Goal: Communication & Community: Answer question/provide support

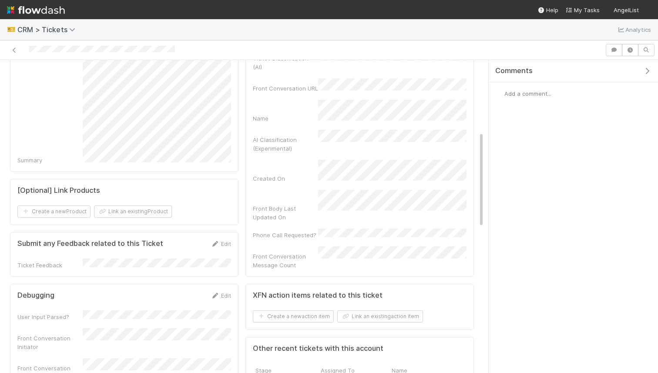
scroll to position [277, 0]
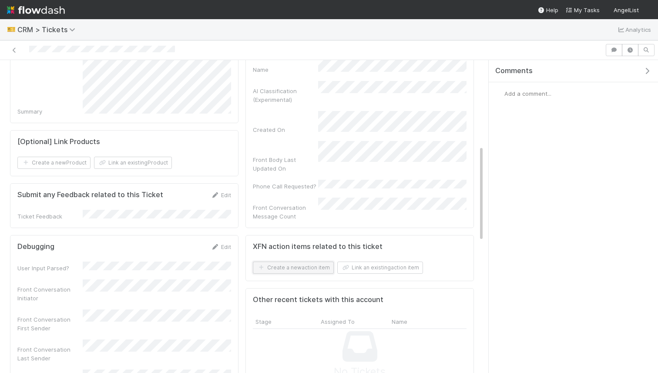
click at [293, 262] on button "Create a new action item" at bounding box center [293, 268] width 81 height 12
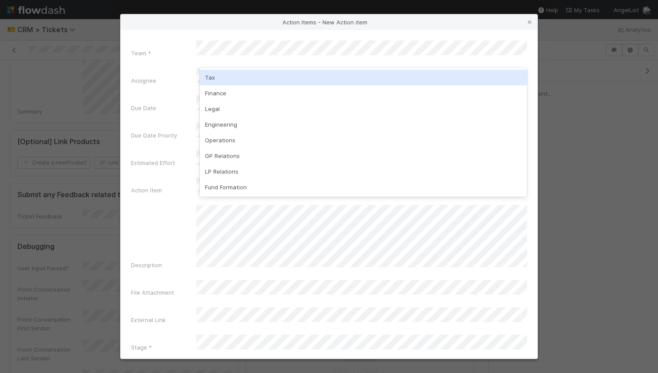
click at [219, 71] on div "Tax" at bounding box center [363, 78] width 327 height 16
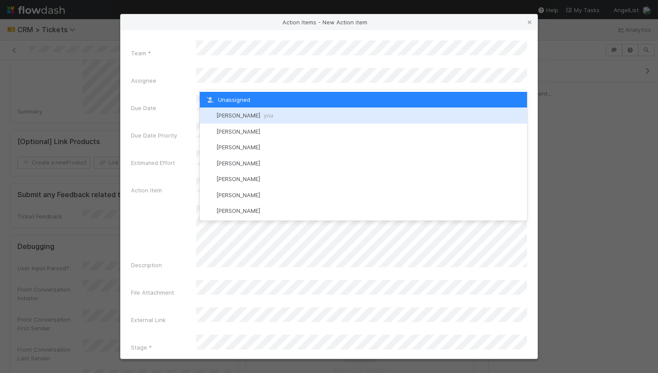
click at [231, 113] on span "William Rosean you" at bounding box center [244, 115] width 57 height 7
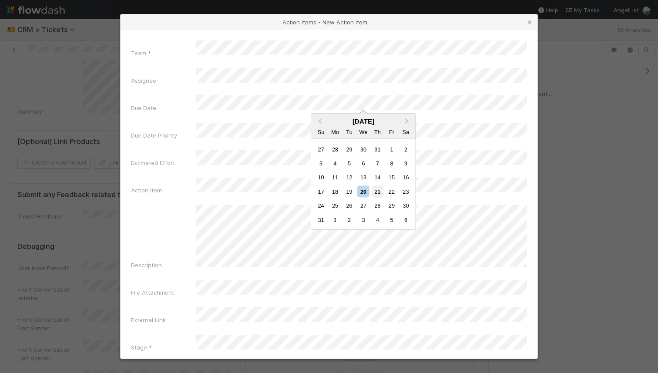
click at [374, 190] on div "21" at bounding box center [378, 191] width 12 height 12
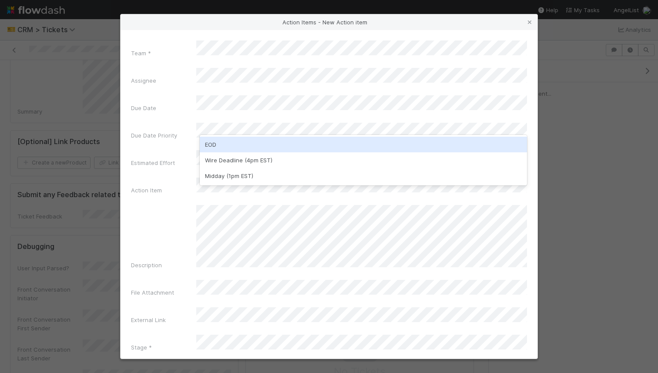
click at [236, 140] on div "EOD" at bounding box center [363, 145] width 327 height 16
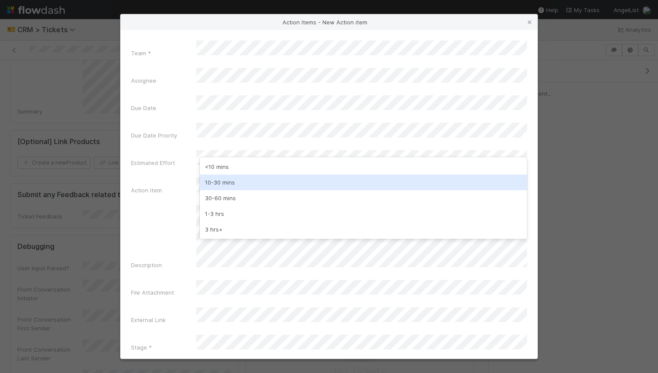
click at [235, 183] on div "10-30 mins" at bounding box center [363, 183] width 327 height 16
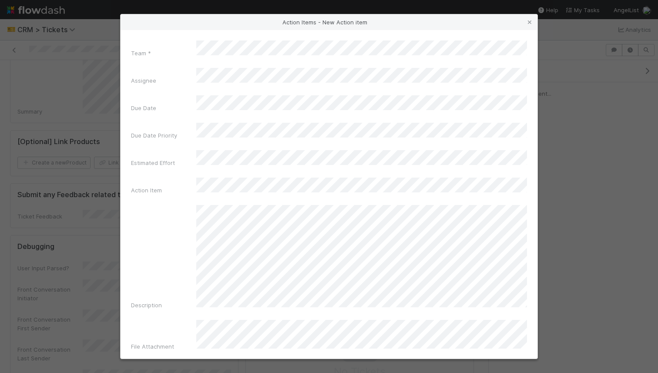
scroll to position [35, 0]
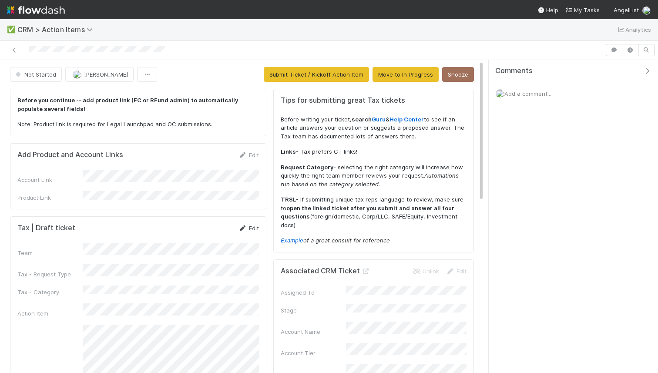
click at [249, 225] on link "Edit" at bounding box center [249, 228] width 20 height 7
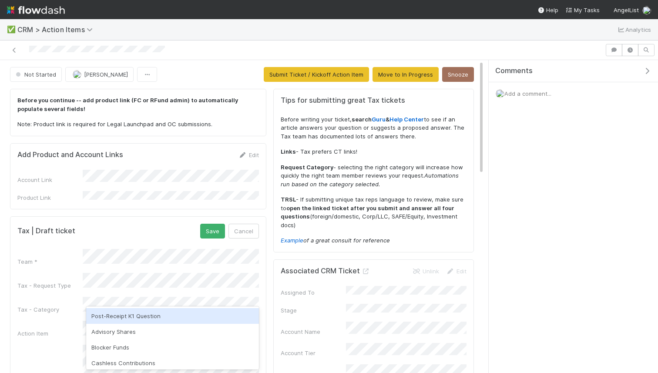
click at [139, 312] on div "Post-Receipt K1 Question" at bounding box center [172, 316] width 173 height 16
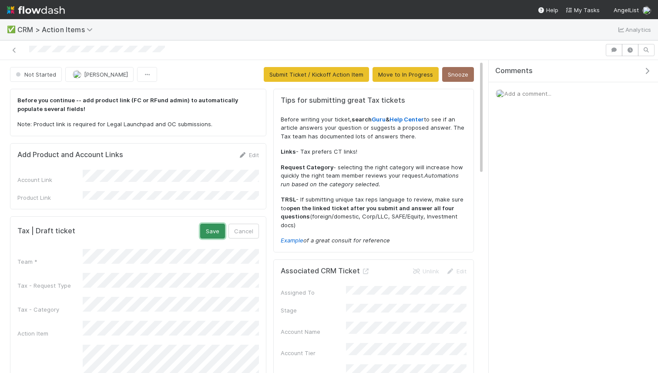
click at [213, 226] on button "Save" at bounding box center [212, 231] width 25 height 15
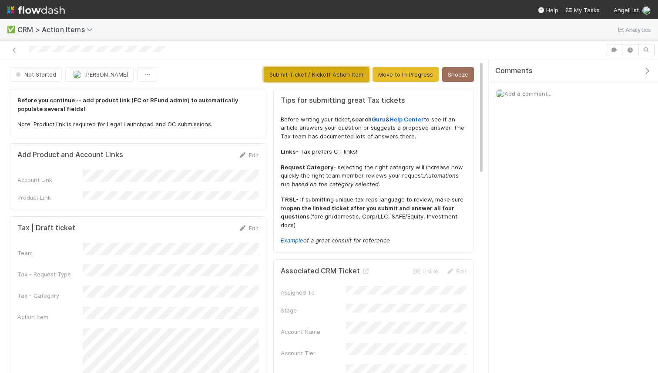
click at [299, 79] on button "Submit Ticket / Kickoff Action Item" at bounding box center [316, 74] width 105 height 15
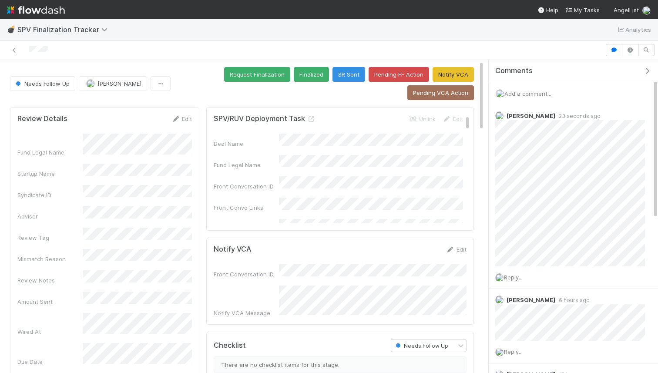
click at [539, 93] on span "Add a comment..." at bounding box center [527, 93] width 47 height 7
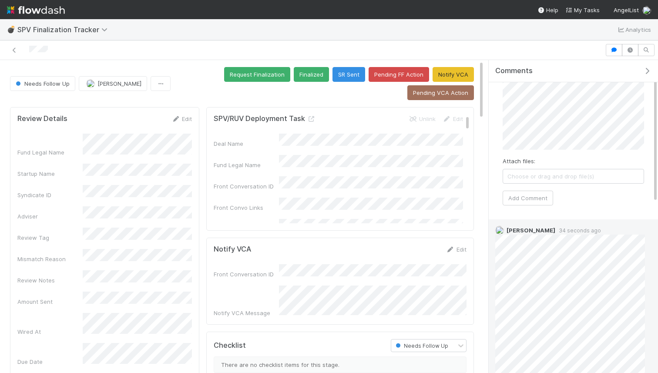
scroll to position [41, 0]
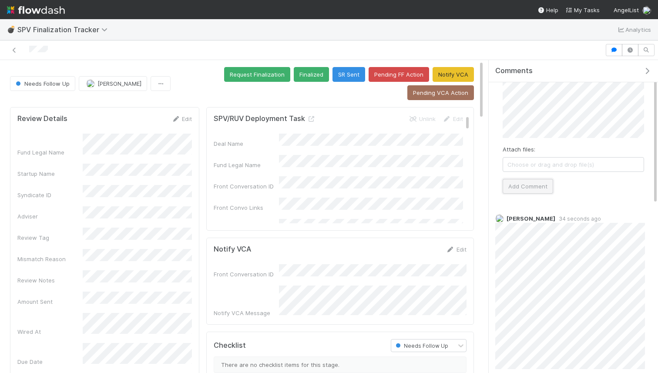
click at [526, 188] on button "Add Comment" at bounding box center [528, 186] width 50 height 15
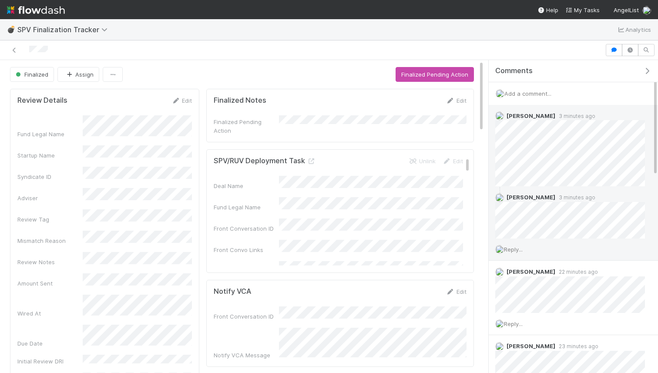
click at [513, 249] on span "Reply..." at bounding box center [513, 249] width 19 height 7
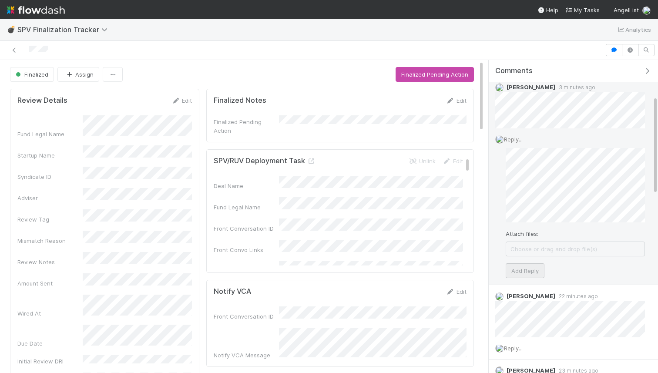
scroll to position [113, 0]
click at [534, 266] on button "Add Reply" at bounding box center [525, 268] width 39 height 15
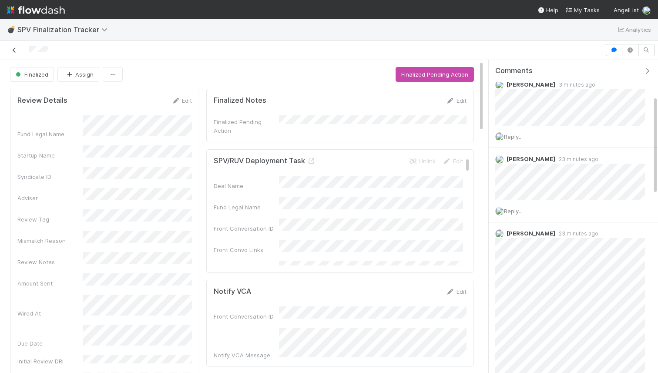
click at [10, 52] on icon at bounding box center [14, 50] width 9 height 6
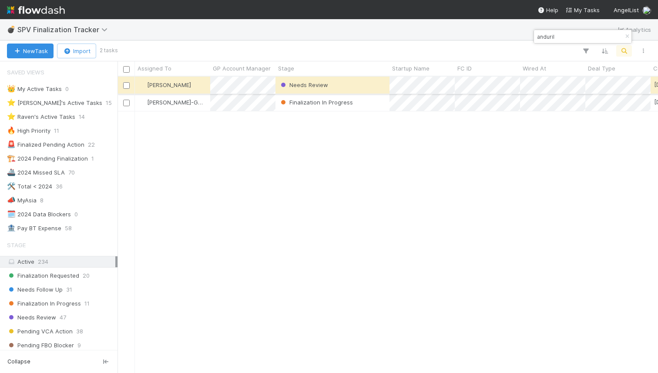
scroll to position [296, 541]
type input "anduril"
click at [366, 107] on div "Finalization In Progress" at bounding box center [333, 102] width 114 height 17
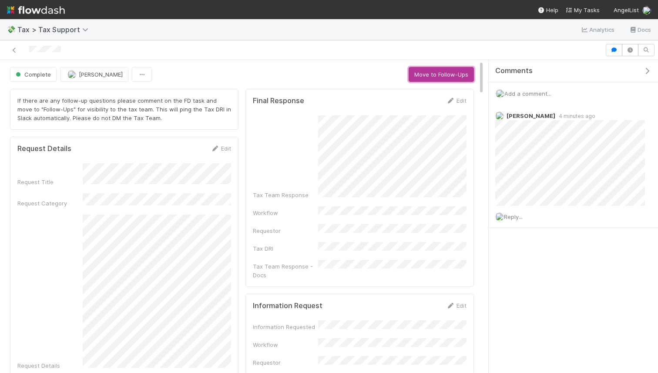
click at [444, 77] on button "Move to Follow-Ups" at bounding box center [441, 74] width 65 height 15
click at [524, 96] on span "Add a comment..." at bounding box center [527, 93] width 47 height 7
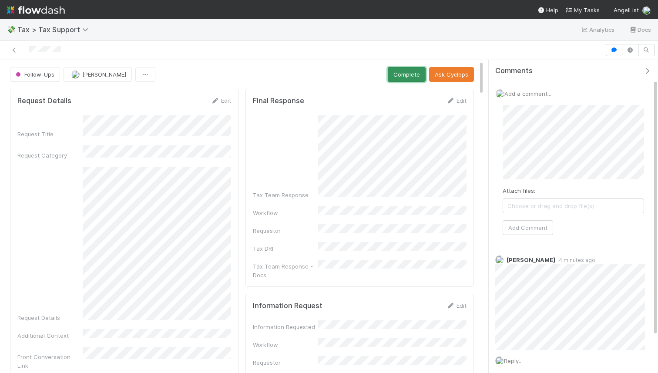
click at [397, 73] on button "Complete" at bounding box center [407, 74] width 38 height 15
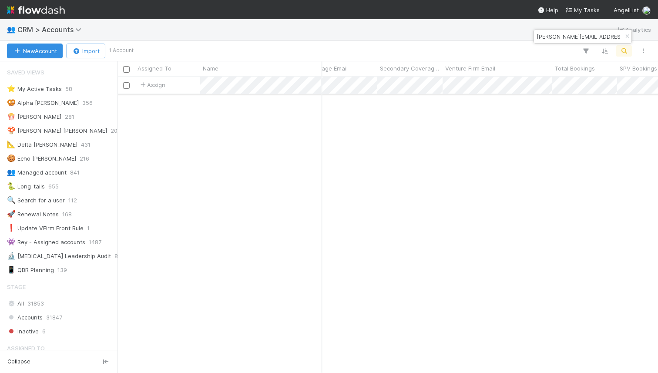
scroll to position [0, 1399]
type input "[PERSON_NAME][EMAIL_ADDRESS][DOMAIN_NAME]"
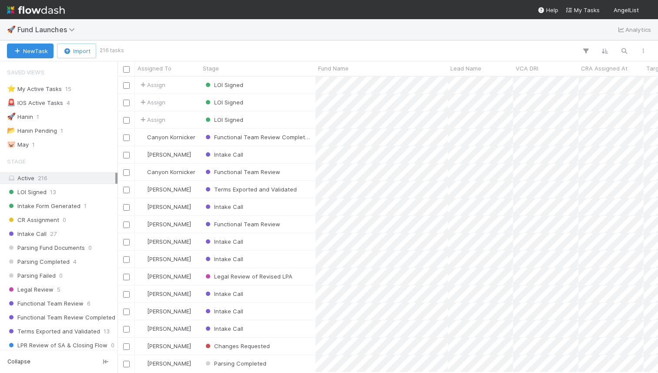
scroll to position [296, 541]
click at [242, 35] on div "🚀 Fund Launches Analytics" at bounding box center [329, 29] width 658 height 21
paste input "[PERSON_NAME][EMAIL_ADDRESS][DOMAIN_NAME]"
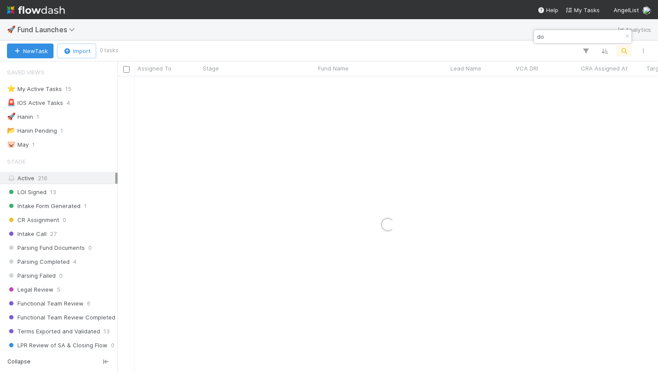
type input "d"
click at [556, 33] on input "[PERSON_NAME]" at bounding box center [578, 36] width 87 height 10
paste input "[PERSON_NAME][EMAIL_ADDRESS][DOMAIN_NAME]"
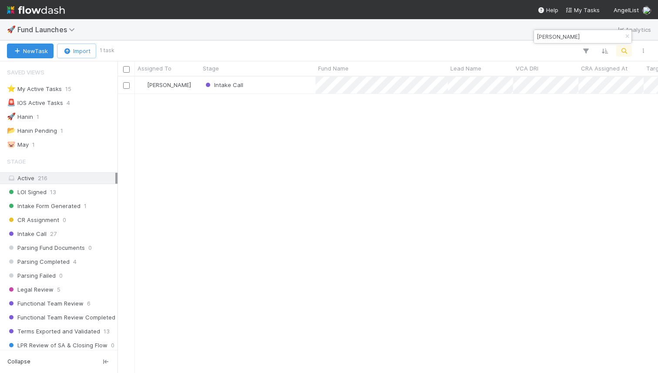
type input "[PERSON_NAME]"
